Goal: Task Accomplishment & Management: Manage account settings

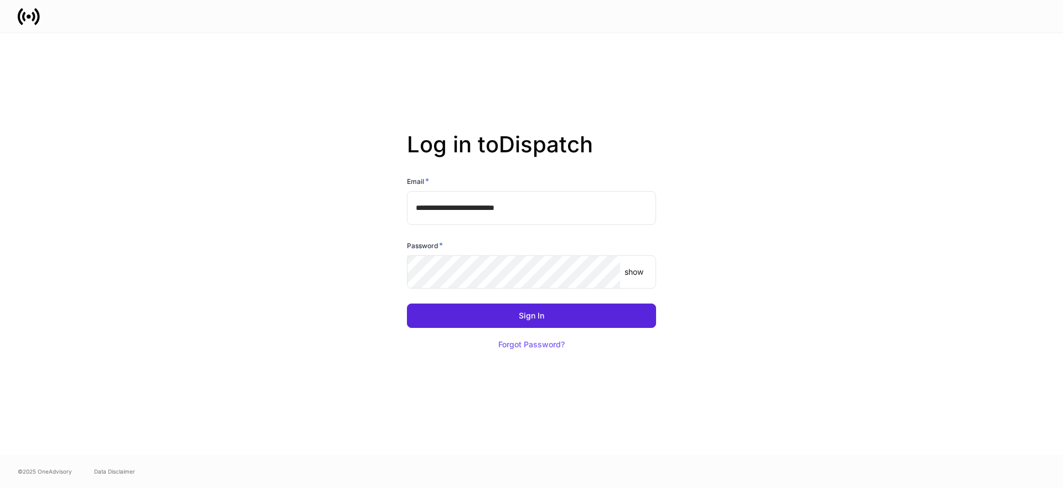
click at [498, 216] on input "**********" at bounding box center [531, 207] width 249 height 33
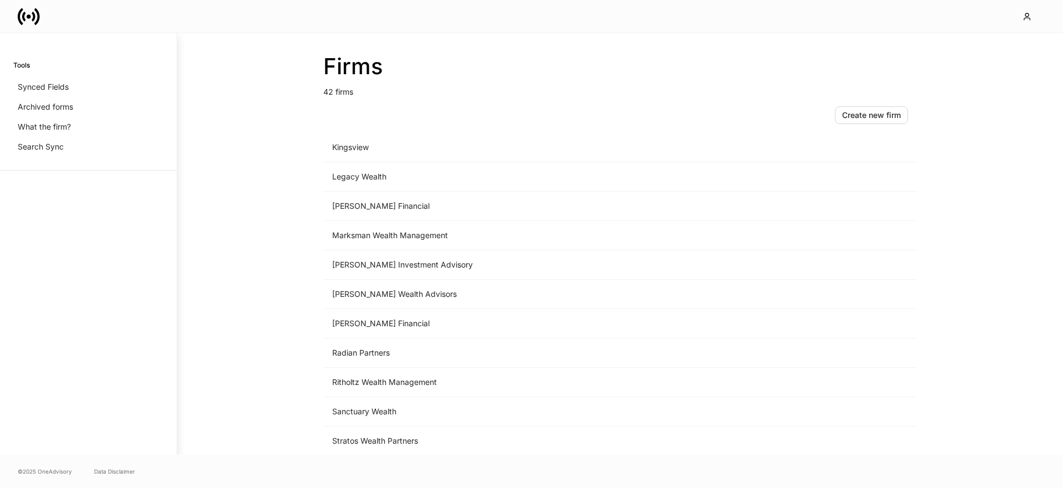
scroll to position [855, 0]
click at [399, 378] on td "Sanctuary Wealth" at bounding box center [528, 382] width 410 height 29
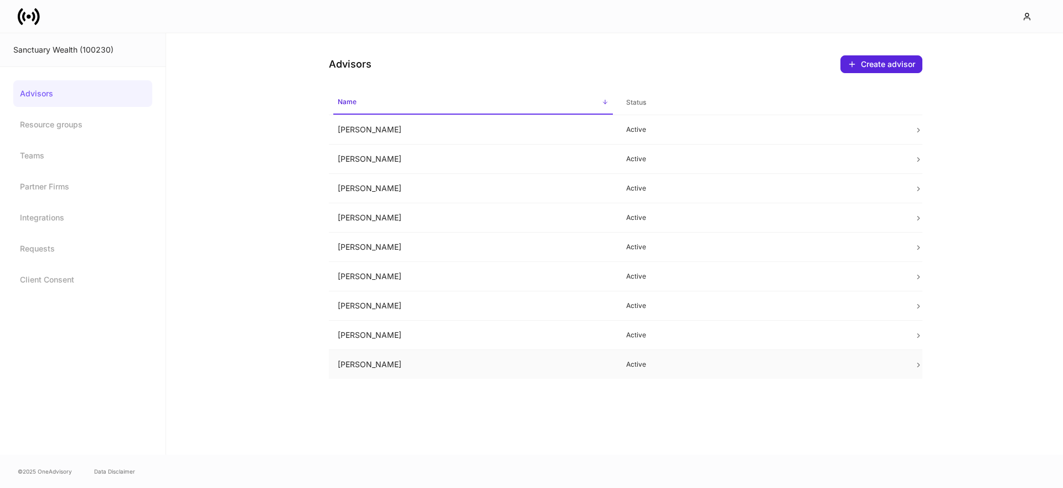
click at [387, 357] on td "[PERSON_NAME]" at bounding box center [473, 364] width 289 height 29
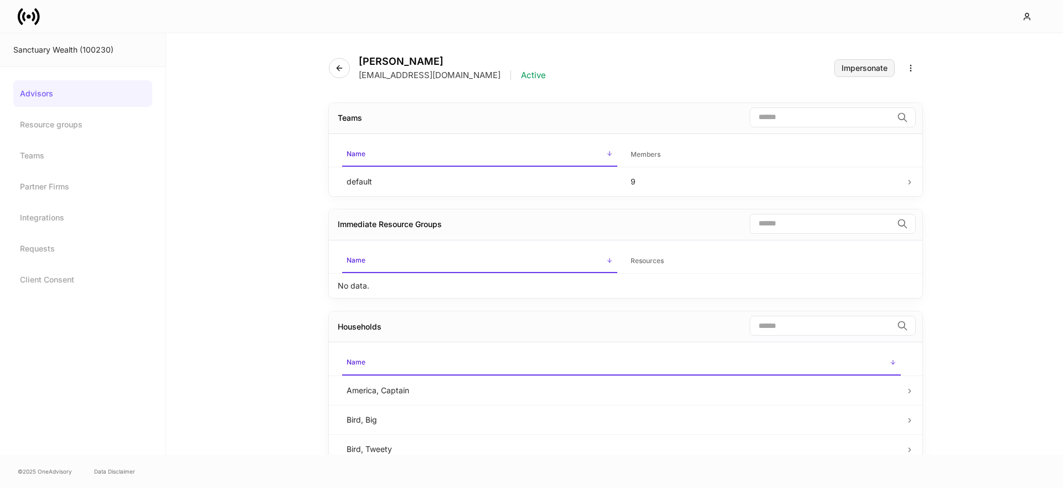
click at [862, 69] on div "Impersonate" at bounding box center [865, 68] width 46 height 8
click at [855, 66] on div "Impersonate" at bounding box center [865, 68] width 46 height 8
click at [52, 98] on link "Advisors" at bounding box center [82, 93] width 139 height 27
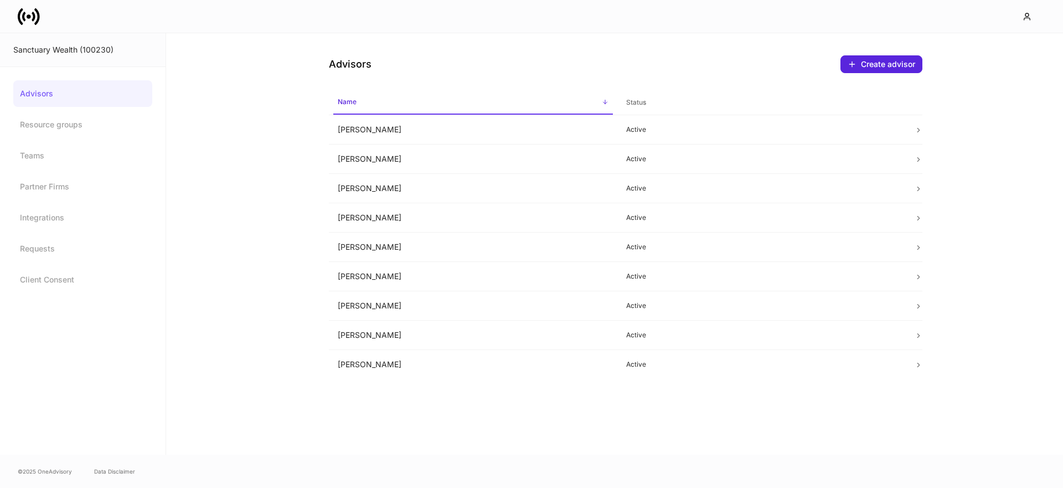
click at [18, 18] on icon at bounding box center [21, 16] width 6 height 17
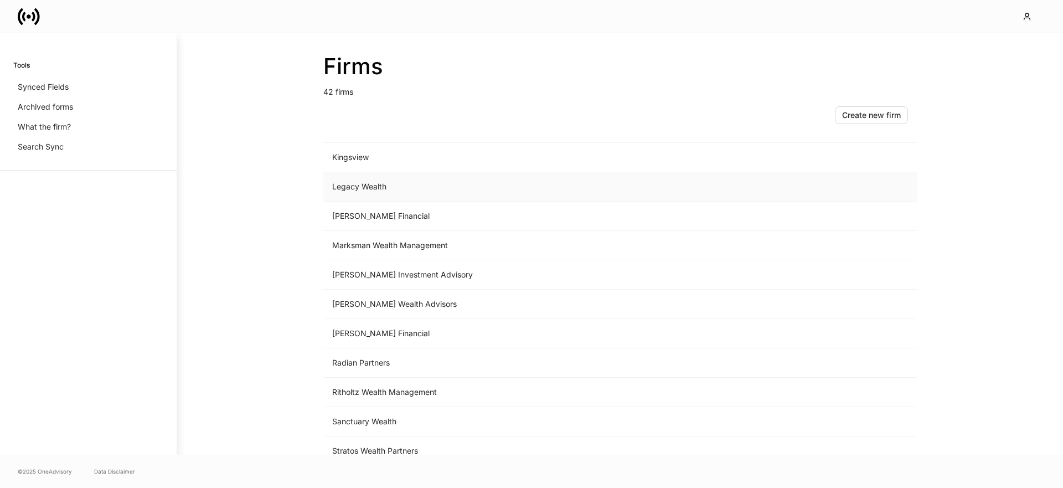
scroll to position [804, 0]
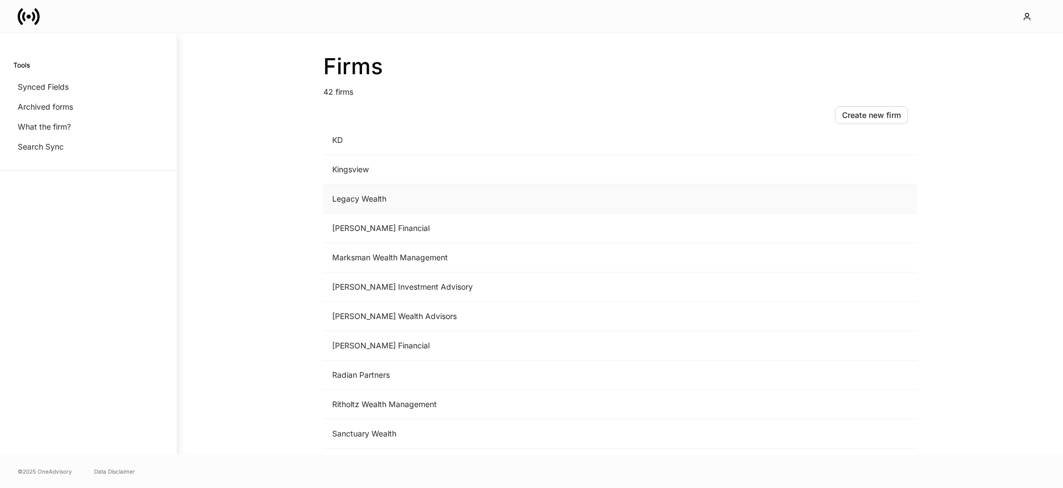
click at [367, 198] on td "Legacy Wealth" at bounding box center [528, 198] width 410 height 29
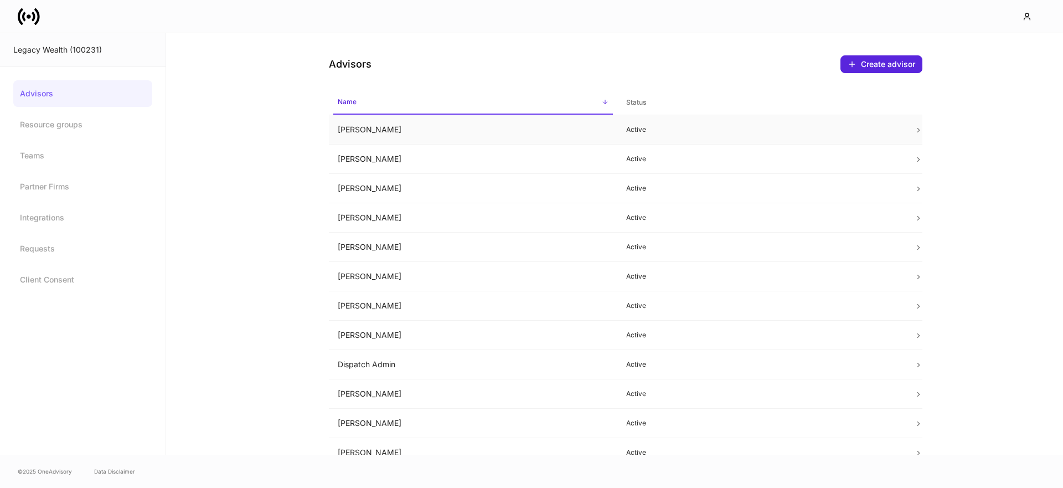
click at [383, 134] on td "[PERSON_NAME]" at bounding box center [473, 129] width 289 height 29
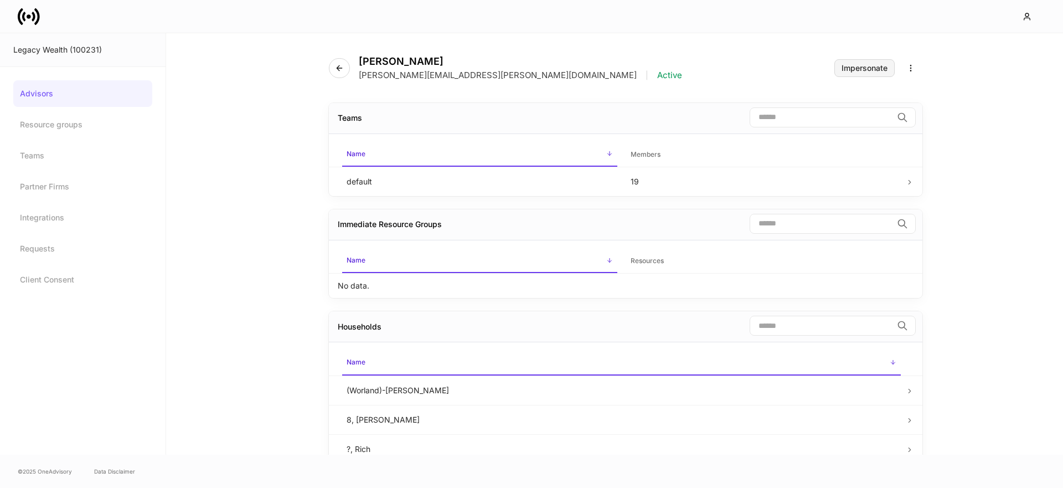
click at [873, 68] on div "Impersonate" at bounding box center [865, 68] width 46 height 8
drag, startPoint x: 24, startPoint y: 16, endPoint x: 27, endPoint y: 23, distance: 8.4
click at [24, 16] on icon at bounding box center [23, 16] width 3 height 9
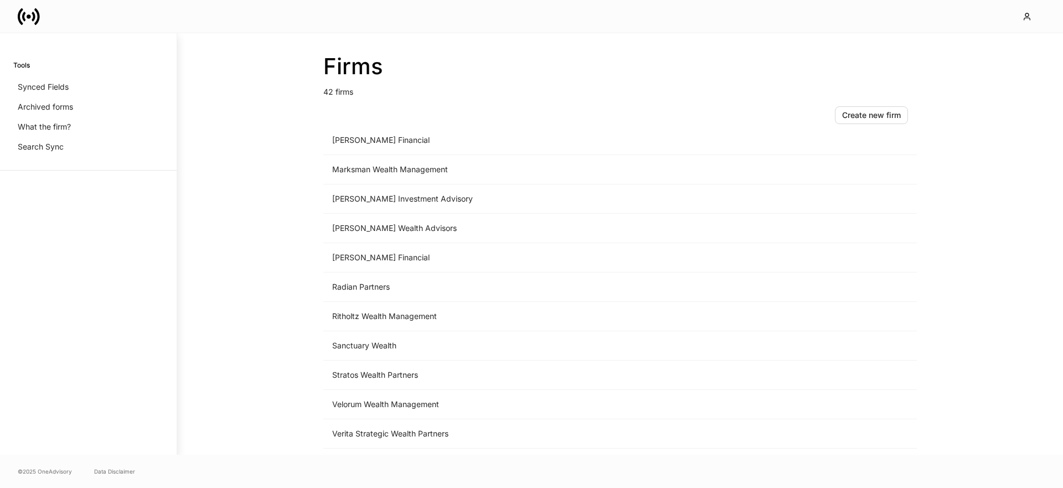
scroll to position [917, 0]
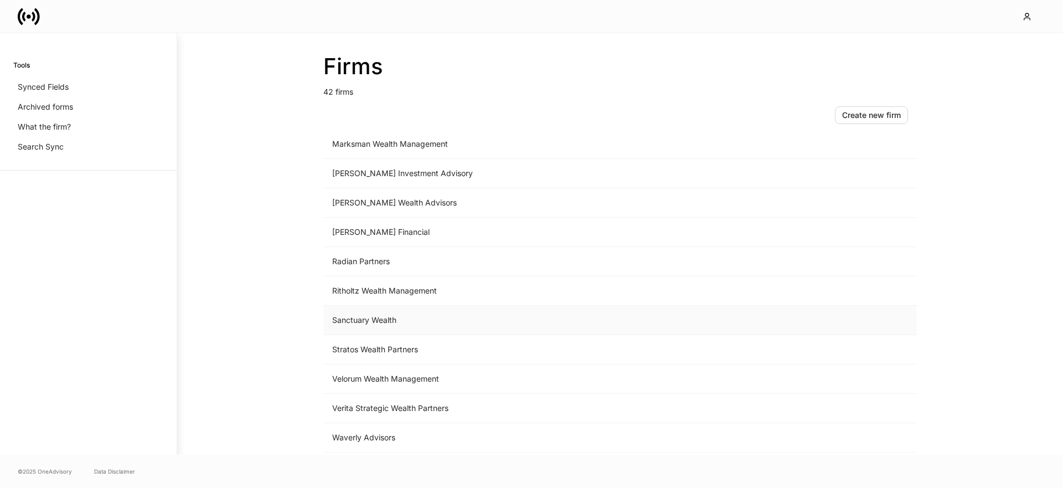
click at [431, 324] on td "Sanctuary Wealth" at bounding box center [528, 320] width 410 height 29
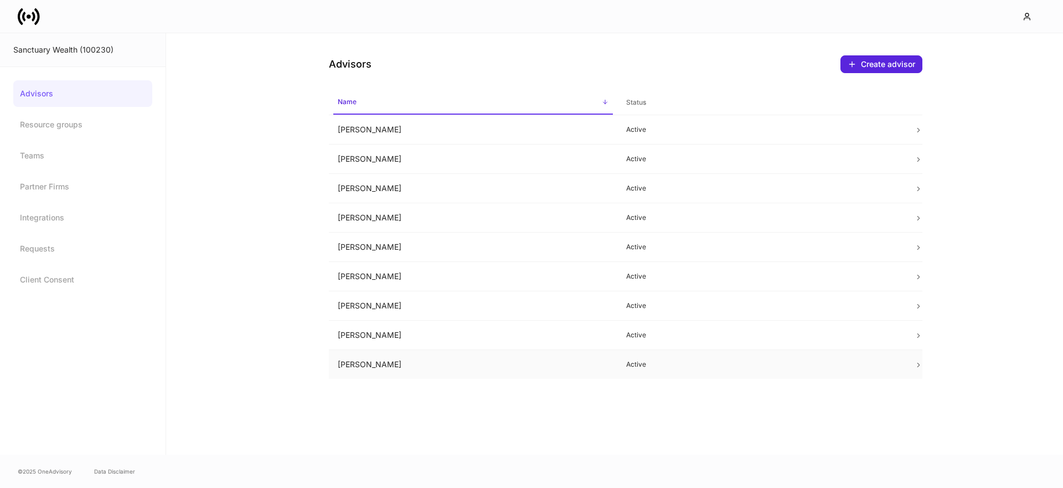
click at [364, 357] on td "[PERSON_NAME]" at bounding box center [473, 364] width 289 height 29
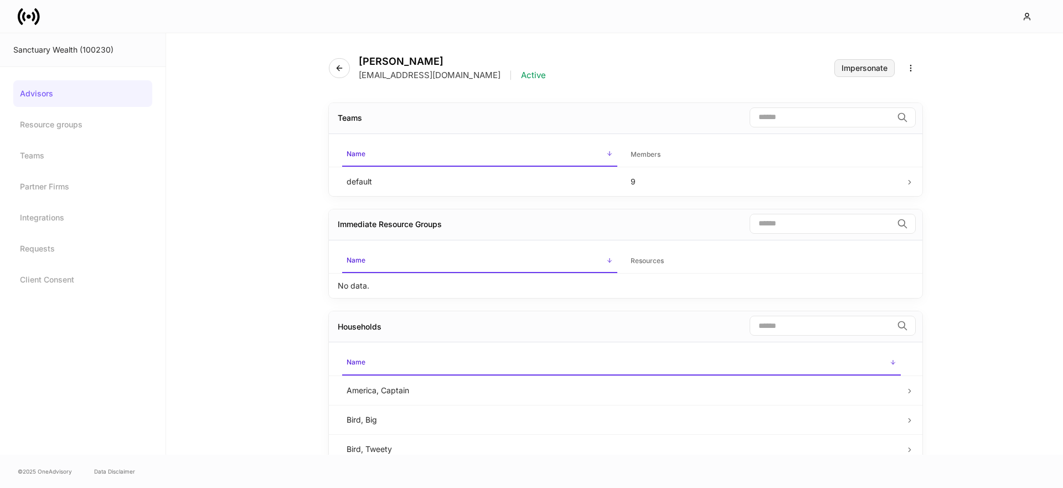
click at [872, 71] on div "Impersonate" at bounding box center [865, 68] width 46 height 8
click at [849, 68] on div "Impersonate" at bounding box center [865, 68] width 46 height 8
click at [30, 13] on icon at bounding box center [29, 17] width 22 height 22
click at [29, 19] on icon at bounding box center [29, 17] width 22 height 22
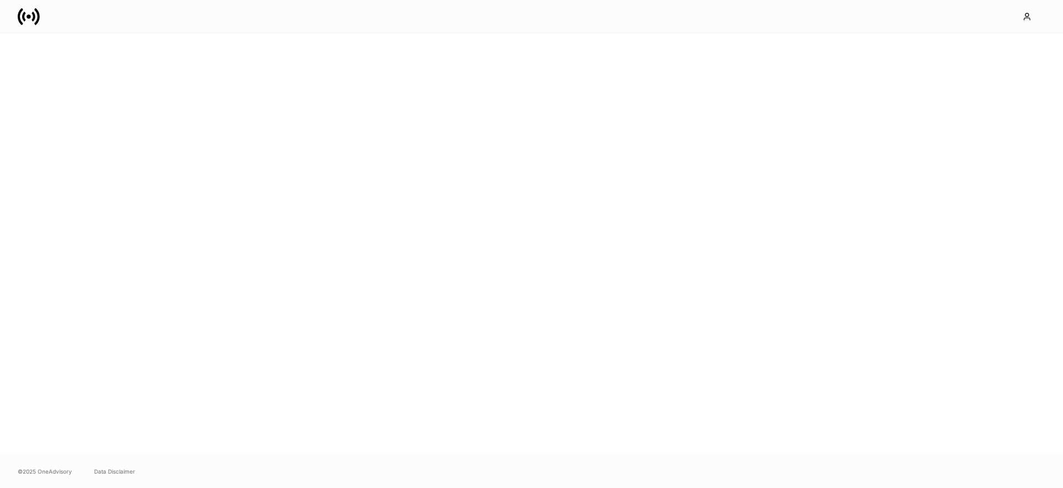
click at [34, 16] on icon at bounding box center [33, 16] width 3 height 9
click at [27, 58] on div at bounding box center [531, 243] width 1063 height 421
